Goal: Task Accomplishment & Management: Manage account settings

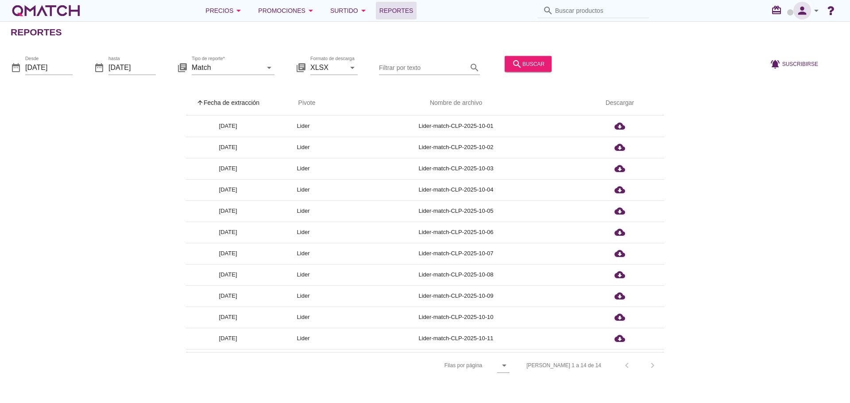
drag, startPoint x: 0, startPoint y: 0, endPoint x: 797, endPoint y: 10, distance: 797.4
click at [797, 10] on icon "person" at bounding box center [802, 10] width 18 height 12
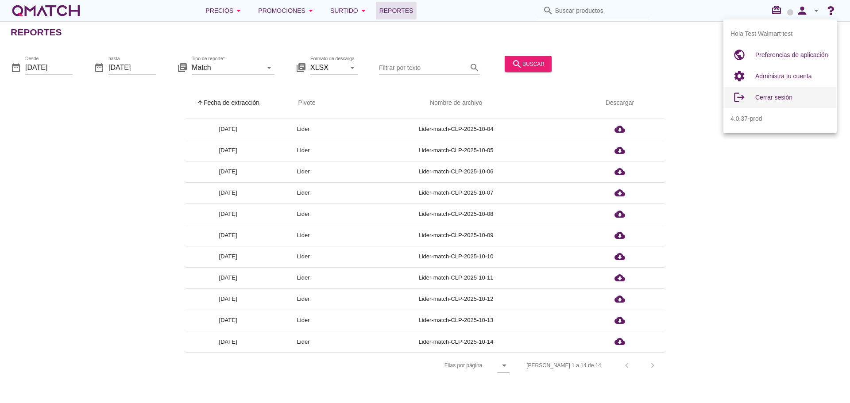
click at [773, 93] on div "Cerrar sesión" at bounding box center [792, 97] width 74 height 11
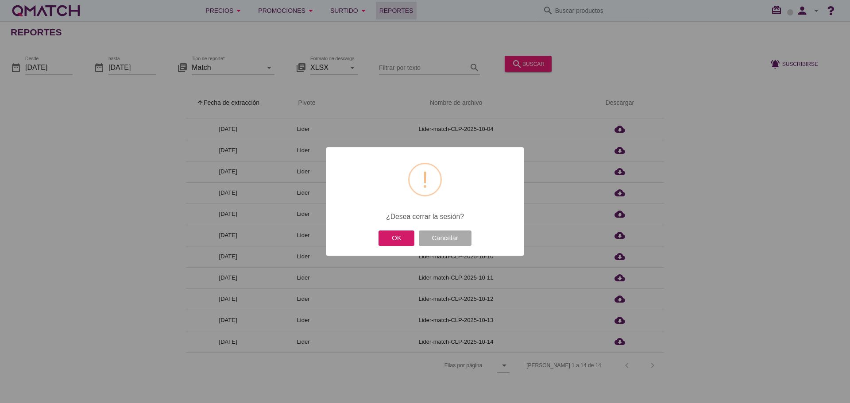
click at [391, 237] on button "OK" at bounding box center [396, 238] width 36 height 15
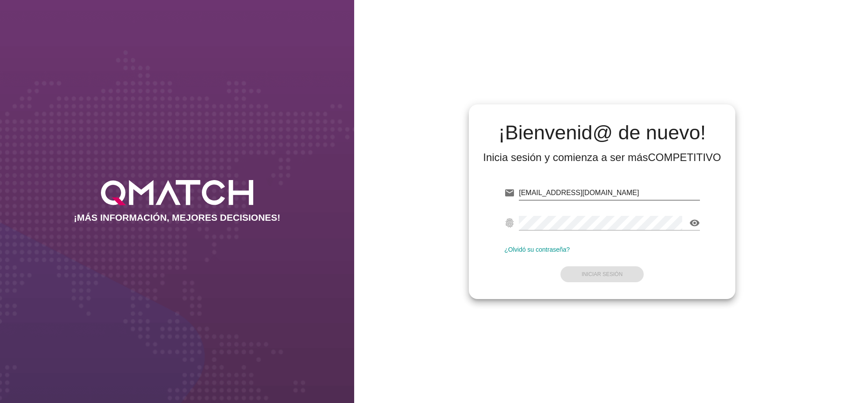
click at [613, 193] on input "test@test.walmart.com" at bounding box center [609, 193] width 181 height 14
type input "test@test.allnutrition.cl"
click at [604, 270] on button "Iniciar Sesión" at bounding box center [602, 274] width 84 height 16
